Goal: Information Seeking & Learning: Learn about a topic

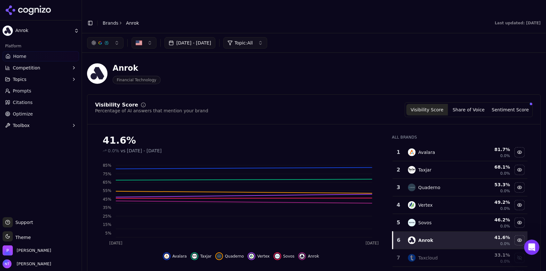
click at [108, 20] on link "Brands" at bounding box center [111, 22] width 16 height 5
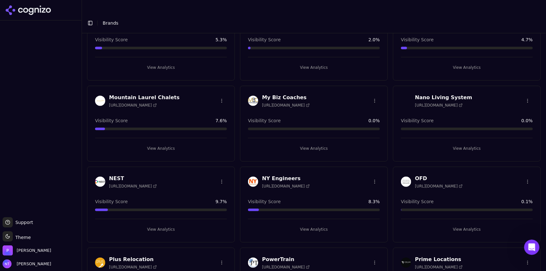
scroll to position [1367, 0]
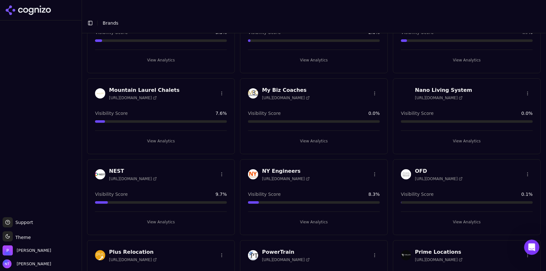
click at [307, 217] on button "View Analytics" at bounding box center [314, 222] width 132 height 10
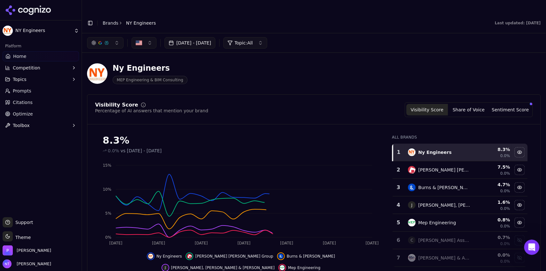
click at [90, 19] on button "Toggle Sidebar" at bounding box center [90, 23] width 9 height 9
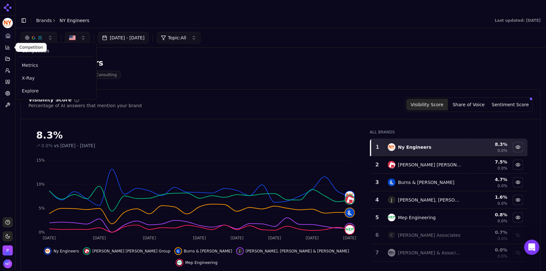
click at [8, 47] on icon at bounding box center [8, 47] width 0 height 3
click at [28, 93] on span "Explore" at bounding box center [56, 91] width 69 height 6
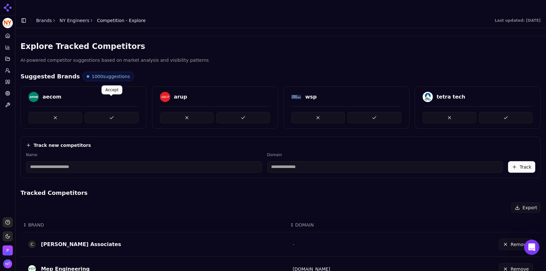
click at [111, 112] on button at bounding box center [112, 118] width 54 height 12
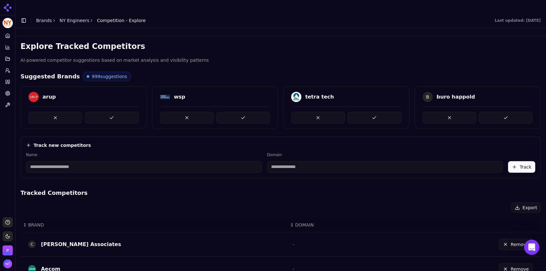
click at [111, 112] on button at bounding box center [112, 118] width 54 height 12
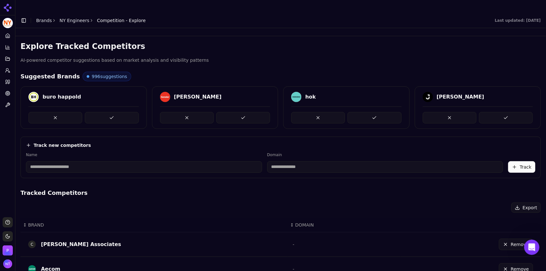
click at [111, 112] on button at bounding box center [112, 118] width 54 height 12
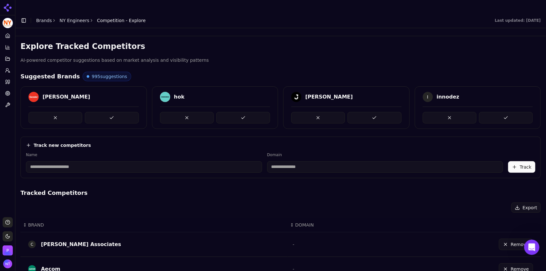
click at [111, 112] on button at bounding box center [112, 118] width 54 height 12
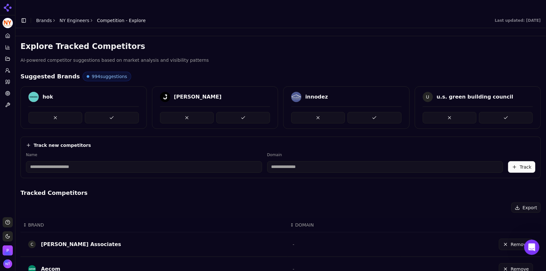
click at [111, 112] on button at bounding box center [112, 118] width 54 height 12
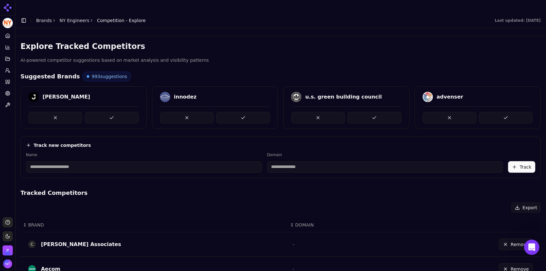
click at [111, 112] on button at bounding box center [112, 118] width 54 height 12
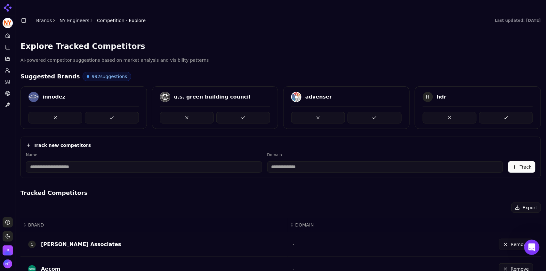
click at [111, 112] on button at bounding box center [112, 118] width 54 height 12
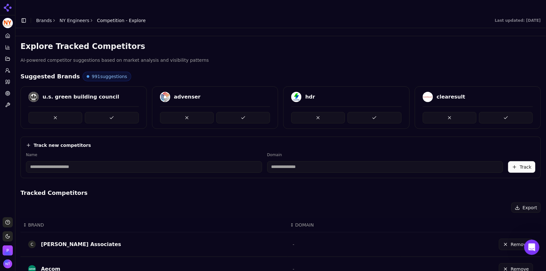
click at [71, 17] on link "NY Engineers" at bounding box center [75, 20] width 30 height 6
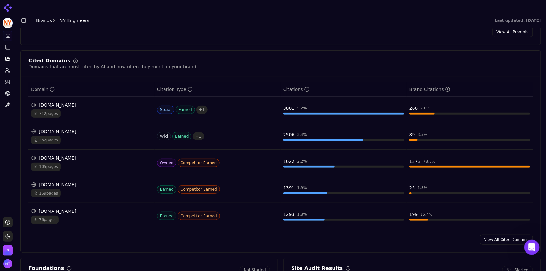
scroll to position [649, 0]
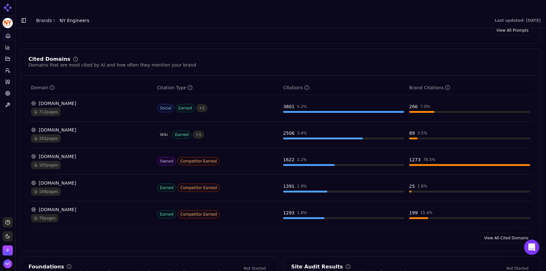
click at [66, 127] on div "[DOMAIN_NAME]" at bounding box center [91, 130] width 121 height 6
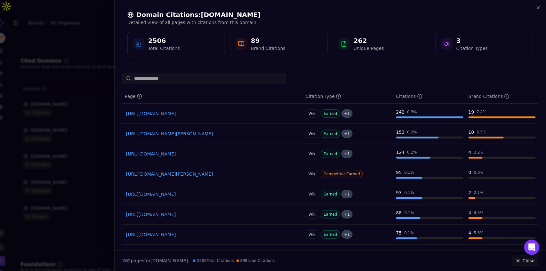
click at [218, 81] on input at bounding box center [204, 79] width 164 height 12
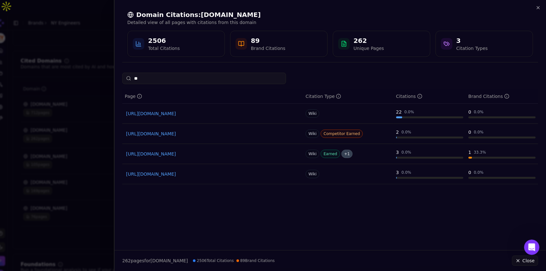
type input "*"
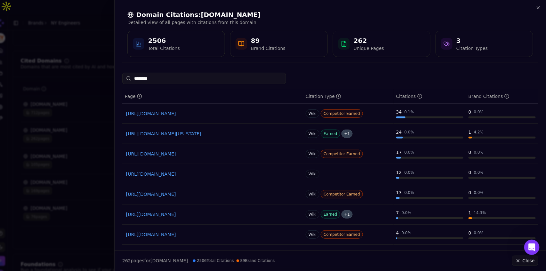
type input "*********"
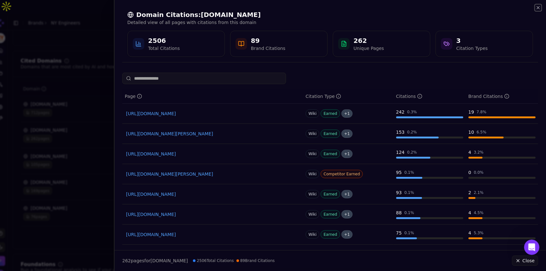
click at [541, 7] on icon "button" at bounding box center [538, 7] width 5 height 5
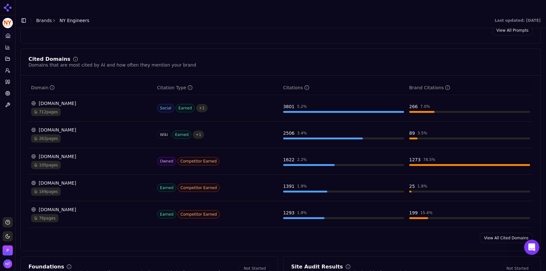
click at [111, 161] on div "105 pages" at bounding box center [91, 165] width 121 height 8
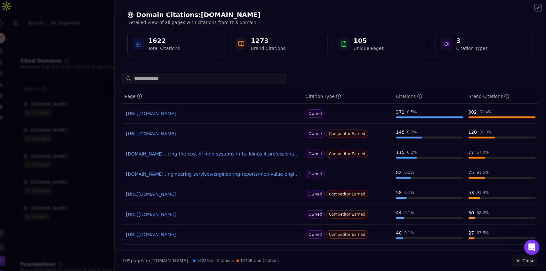
click at [537, 6] on icon "button" at bounding box center [538, 7] width 5 height 5
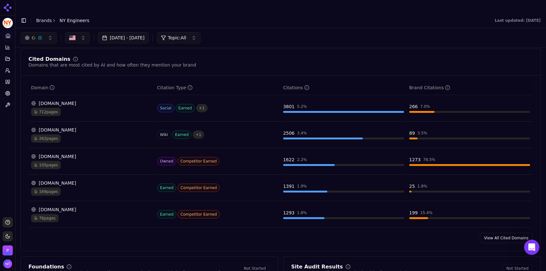
scroll to position [0, 0]
